Goal: Find specific page/section: Find specific page/section

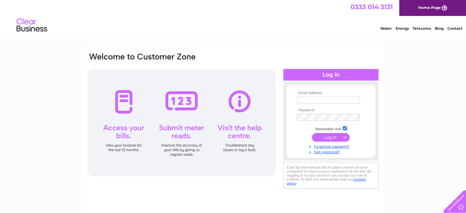
type input "[EMAIL_ADDRESS][DOMAIN_NAME]"
click at [342, 136] on input "submit" at bounding box center [331, 137] width 38 height 9
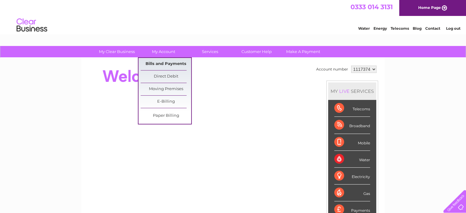
click at [167, 65] on link "Bills and Payments" at bounding box center [166, 64] width 51 height 12
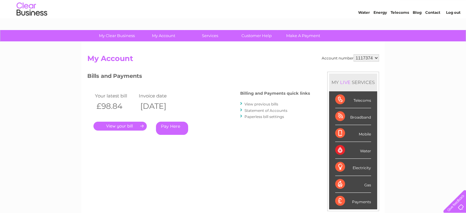
scroll to position [31, 0]
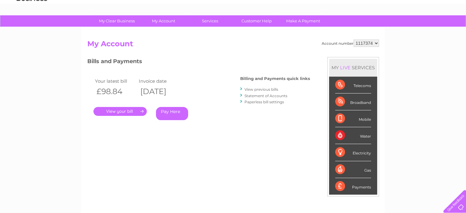
click at [138, 112] on link "." at bounding box center [120, 111] width 53 height 9
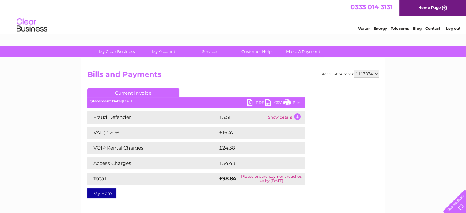
click at [290, 102] on link "Print" at bounding box center [293, 103] width 18 height 9
